Goal: Navigation & Orientation: Find specific page/section

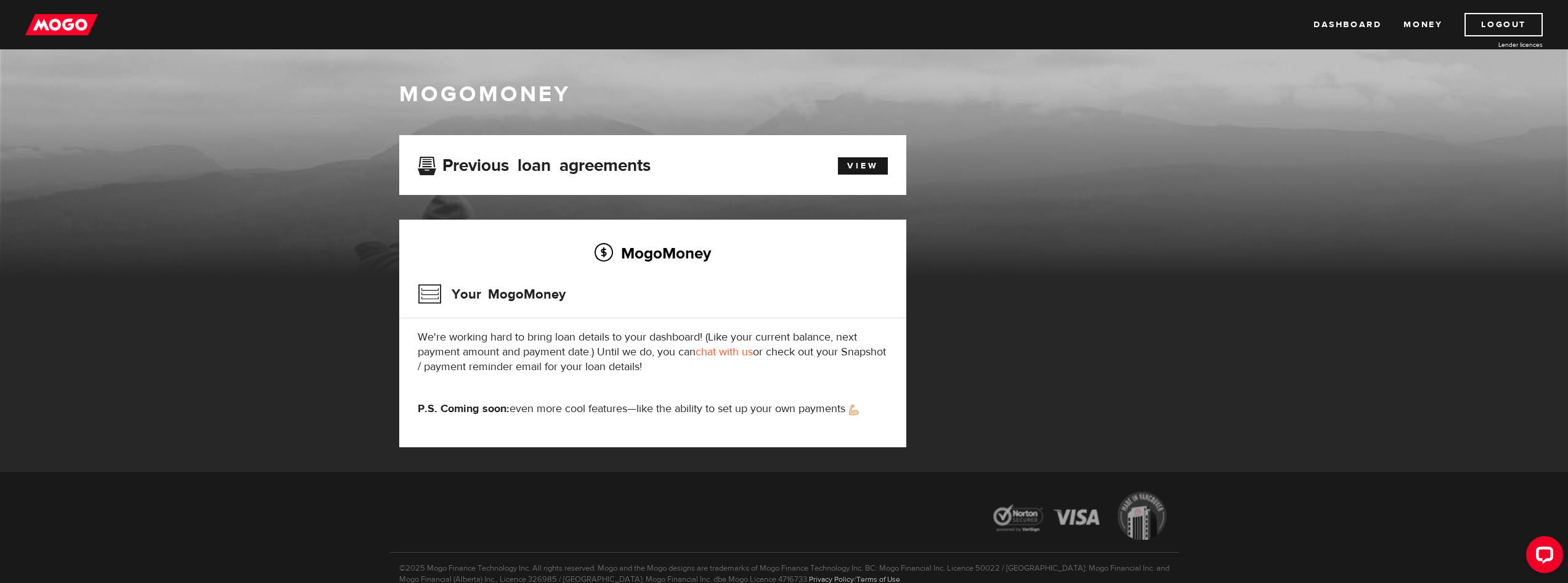
click at [68, 34] on img at bounding box center [61, 25] width 73 height 24
click at [858, 166] on link "View" at bounding box center [862, 166] width 50 height 17
click at [433, 302] on h3 "Your MogoMoney" at bounding box center [492, 294] width 148 height 32
click at [86, 28] on img at bounding box center [61, 25] width 73 height 24
click at [78, 11] on div "Dashboard Money Logout Lender licences Dashboard Money Logout Lender licences" at bounding box center [784, 25] width 1568 height 49
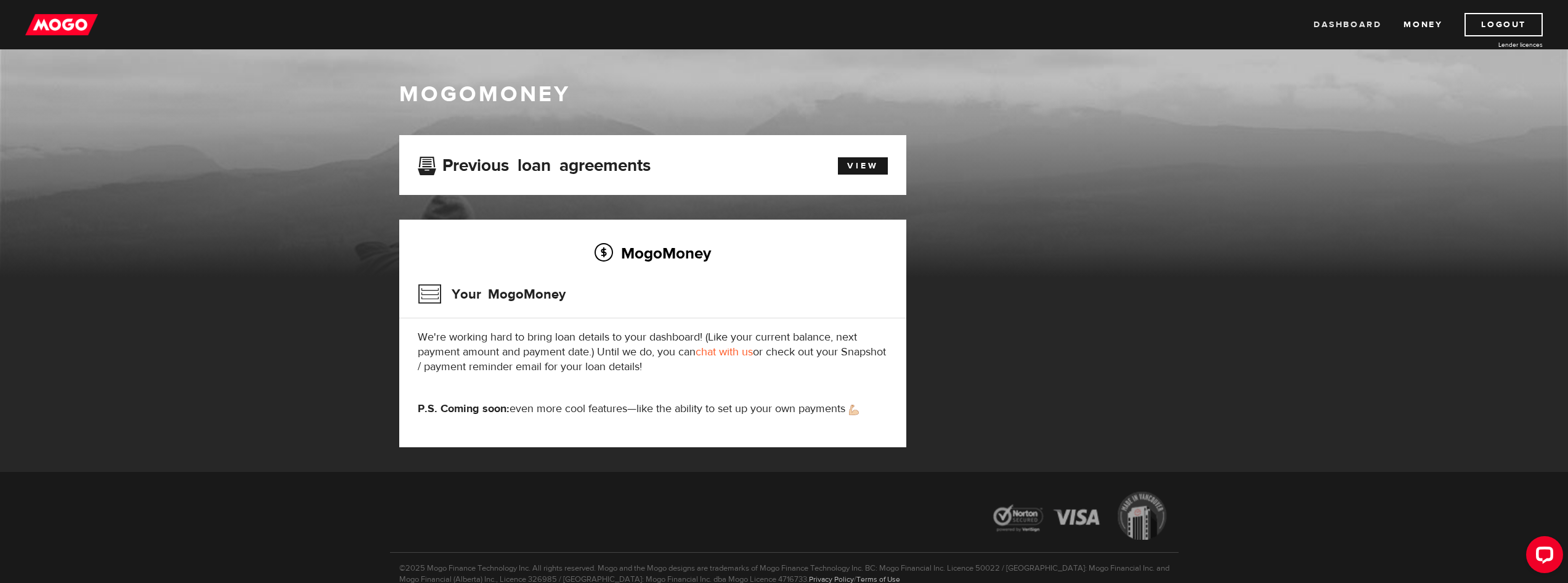
click at [1326, 21] on link "Dashboard" at bounding box center [1348, 25] width 68 height 24
